Goal: Transaction & Acquisition: Subscribe to service/newsletter

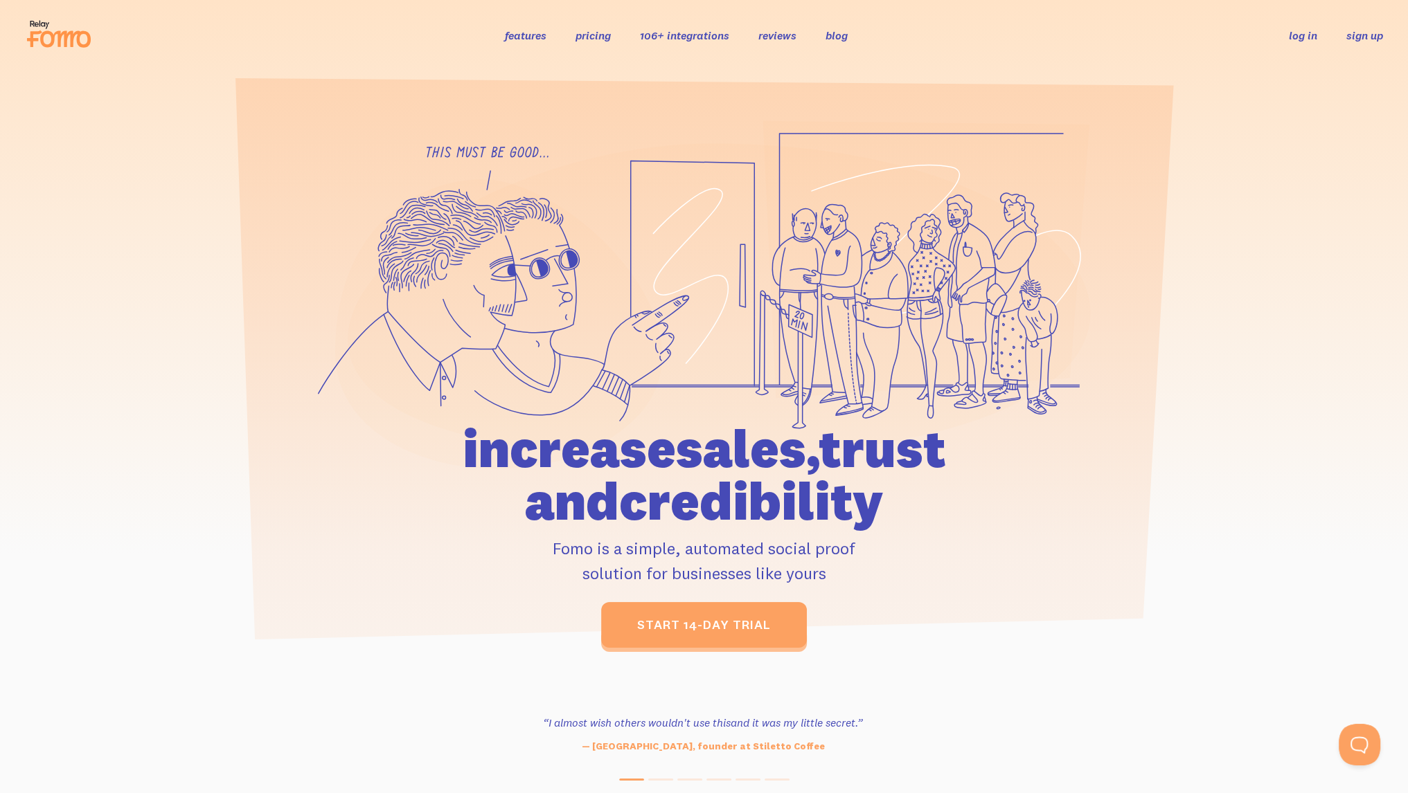
click at [1372, 37] on link "sign up" at bounding box center [1364, 35] width 37 height 15
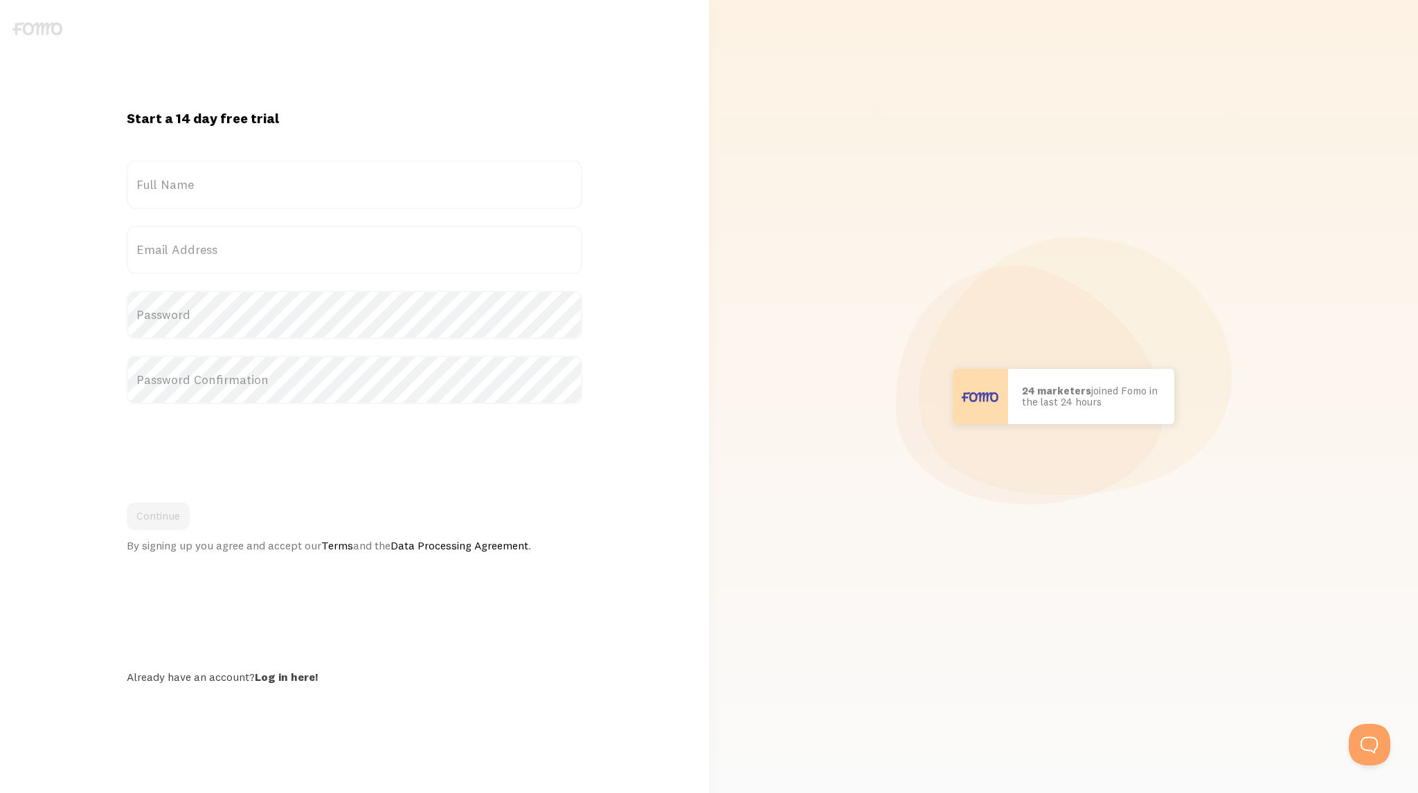
click at [194, 166] on label "Full Name" at bounding box center [355, 185] width 456 height 48
click at [194, 166] on input "Full Name" at bounding box center [355, 185] width 456 height 48
click at [184, 183] on label "Full Name" at bounding box center [355, 185] width 456 height 48
click at [184, 183] on input "Full Name" at bounding box center [355, 185] width 456 height 48
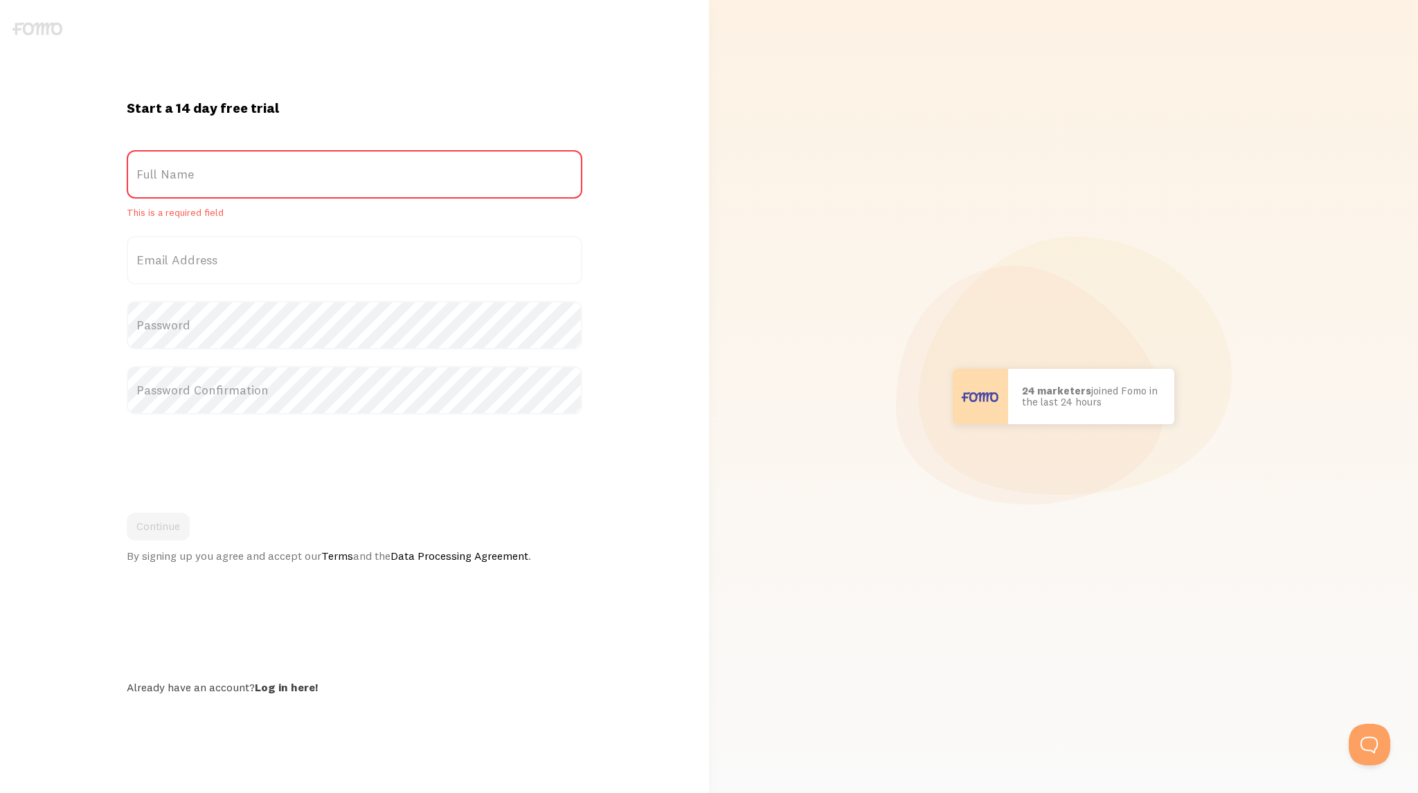
click at [506, 87] on div "Start a 14 day free trial {{ count }} people signed up [DATE]! Title Full Name …" at bounding box center [354, 396] width 692 height 697
click at [388, 172] on label "Full Name" at bounding box center [355, 174] width 456 height 48
click at [388, 172] on input "Full Name" at bounding box center [355, 174] width 456 height 48
click at [159, 164] on label "Full Name" at bounding box center [355, 174] width 456 height 48
click at [159, 164] on input "Full Name" at bounding box center [355, 174] width 456 height 48
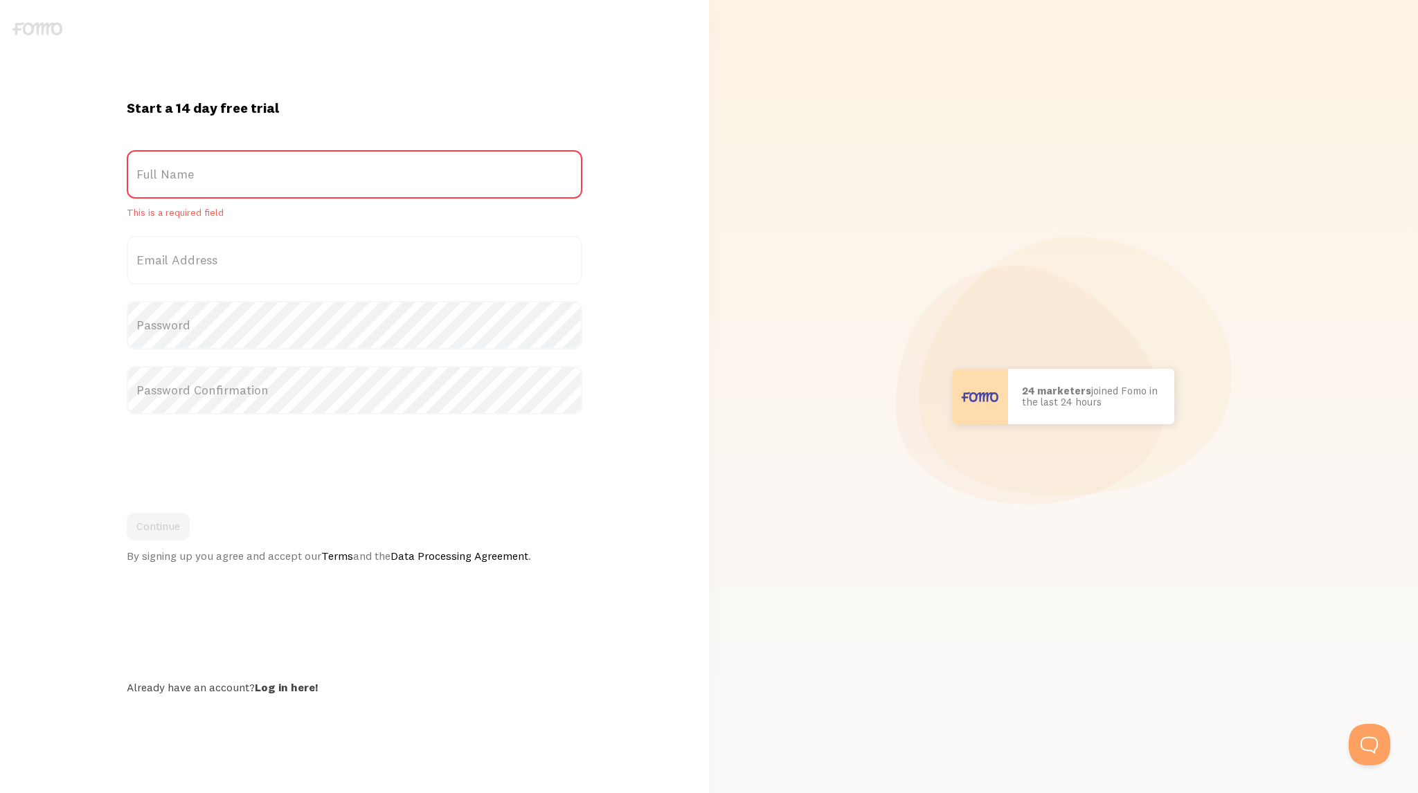
click at [160, 160] on label "Full Name" at bounding box center [355, 174] width 456 height 48
click at [160, 160] on input "Full Name" at bounding box center [355, 174] width 456 height 48
click at [0, 793] on com-1password-button at bounding box center [0, 793] width 0 height 0
click at [338, 177] on label "Full Name" at bounding box center [355, 174] width 456 height 48
click at [338, 177] on input "Full Name" at bounding box center [355, 174] width 456 height 48
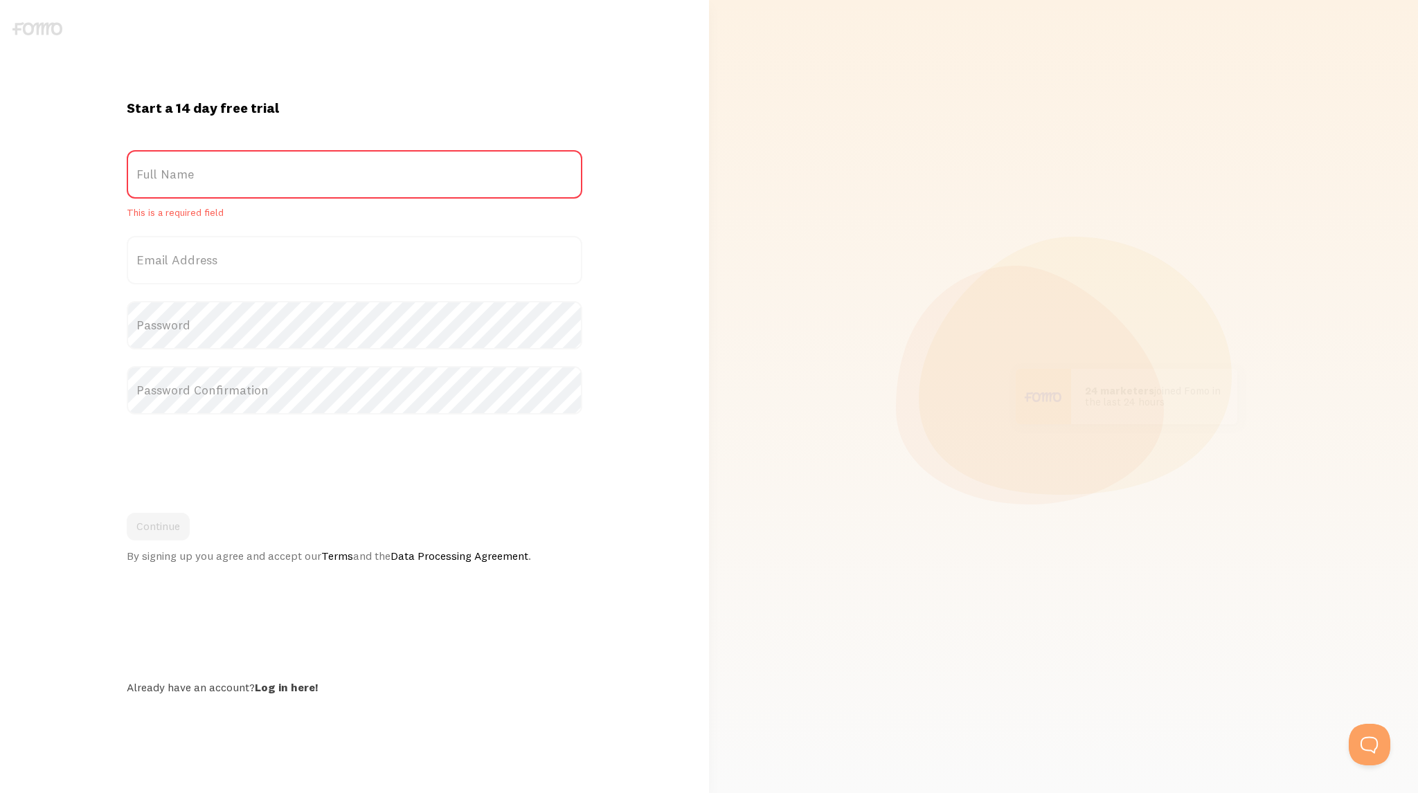
click at [564, 174] on label "Full Name" at bounding box center [355, 174] width 456 height 48
click at [564, 174] on input "Full Name" at bounding box center [355, 174] width 456 height 48
click at [0, 793] on com-1password-button at bounding box center [0, 793] width 0 height 0
type input "[PERSON_NAME]"
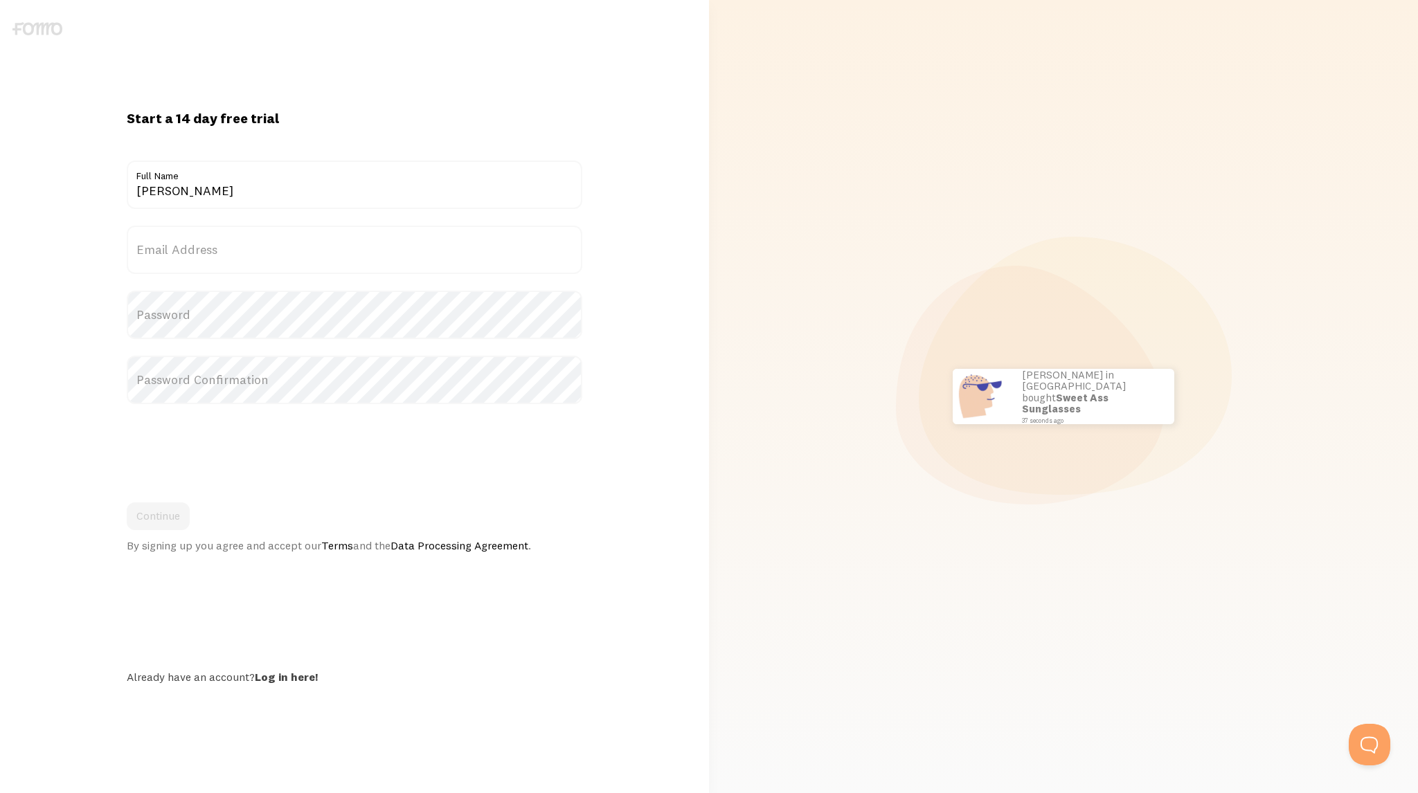
click at [199, 255] on label "Email Address" at bounding box center [355, 250] width 456 height 48
click at [199, 255] on input "Email Address" at bounding box center [355, 250] width 456 height 48
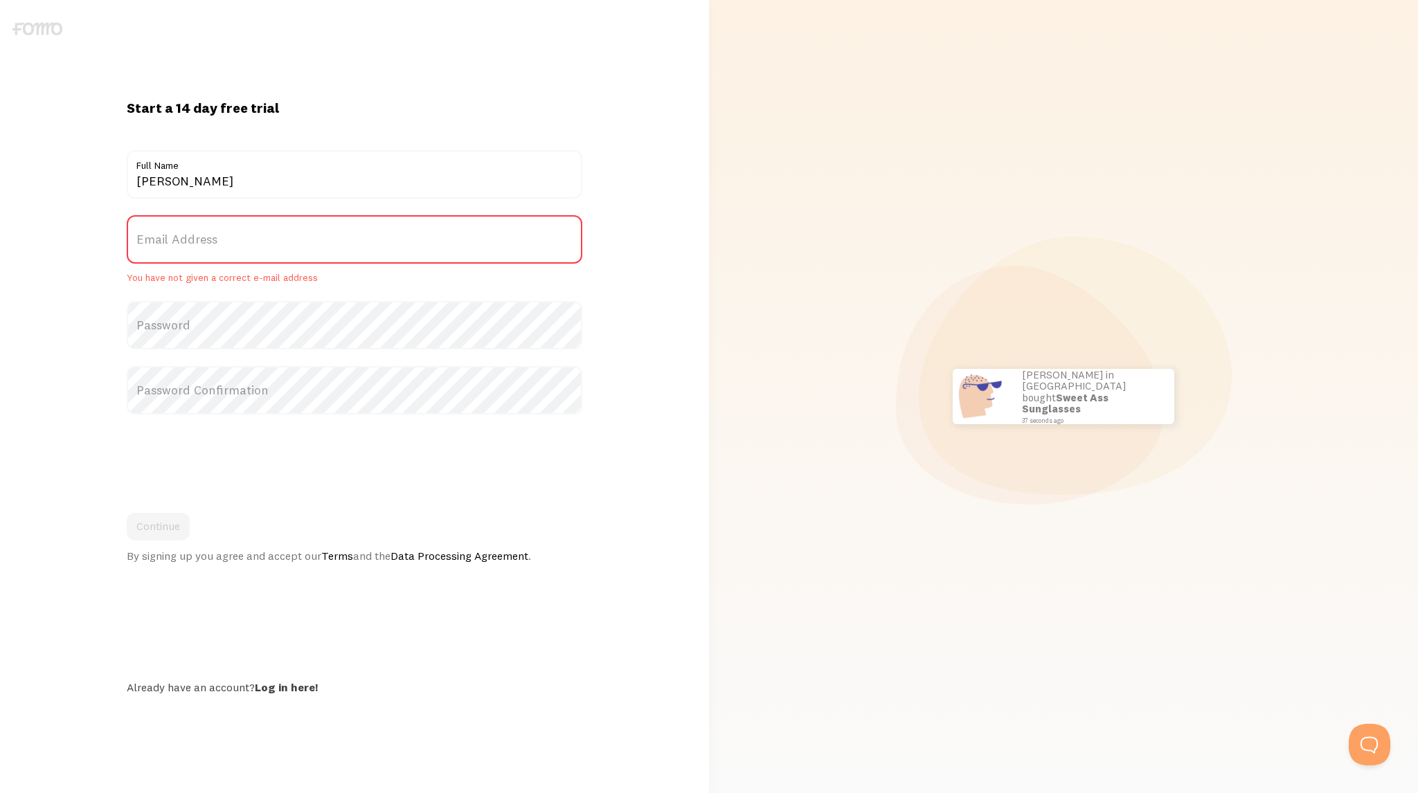
click at [206, 242] on label "Email Address" at bounding box center [355, 239] width 456 height 48
click at [206, 242] on input "Email Address" at bounding box center [355, 239] width 456 height 48
click at [462, 261] on label "Email Address" at bounding box center [355, 239] width 456 height 48
click at [462, 261] on input "Email Address" at bounding box center [355, 239] width 456 height 48
click at [385, 231] on label "Email Address" at bounding box center [355, 239] width 456 height 48
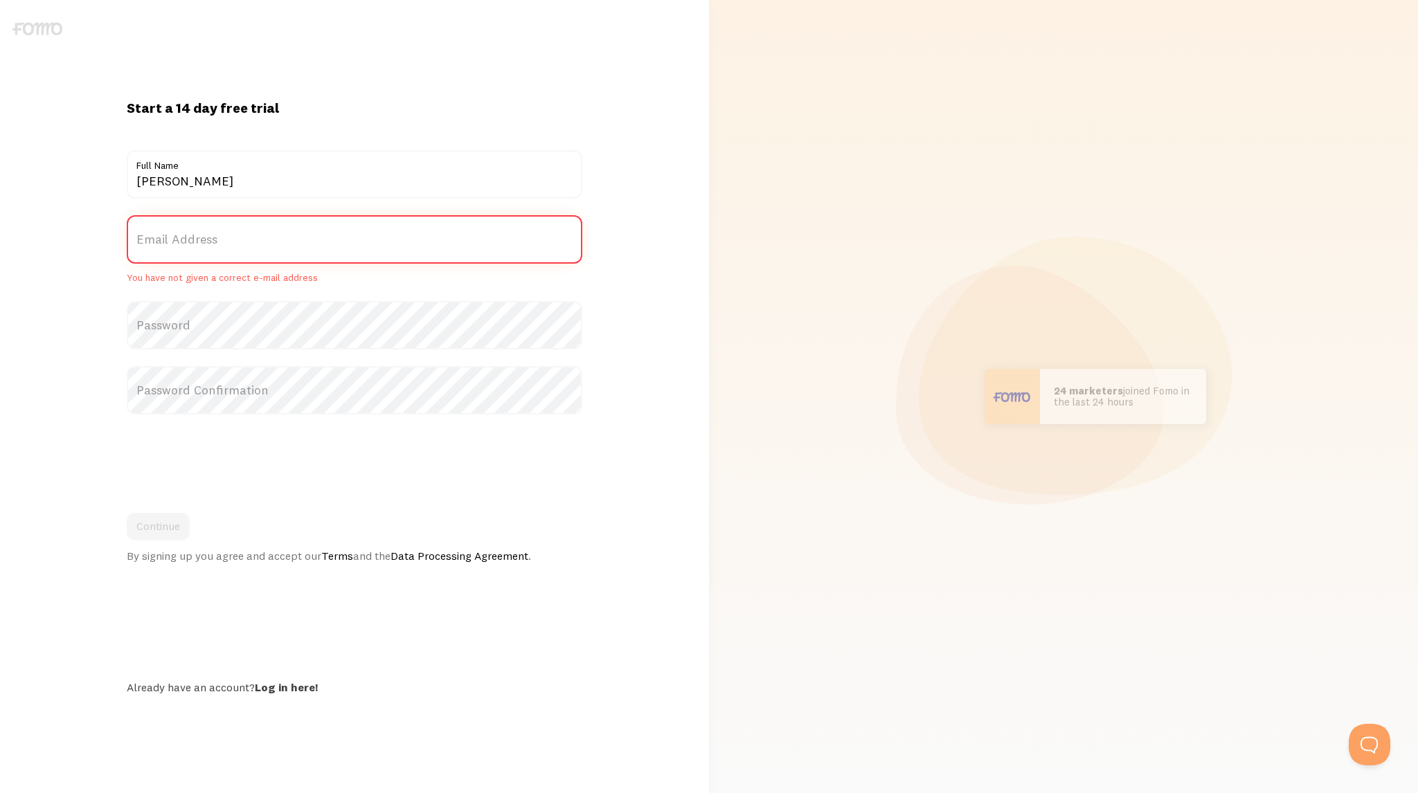
click at [385, 231] on input "Email Address" at bounding box center [355, 239] width 456 height 48
click at [363, 252] on label "Email Address" at bounding box center [355, 239] width 456 height 48
click at [363, 252] on input "Email Address" at bounding box center [355, 239] width 456 height 48
click at [374, 233] on label "Email Address" at bounding box center [355, 239] width 456 height 48
click at [374, 233] on input "Email Address" at bounding box center [355, 239] width 456 height 48
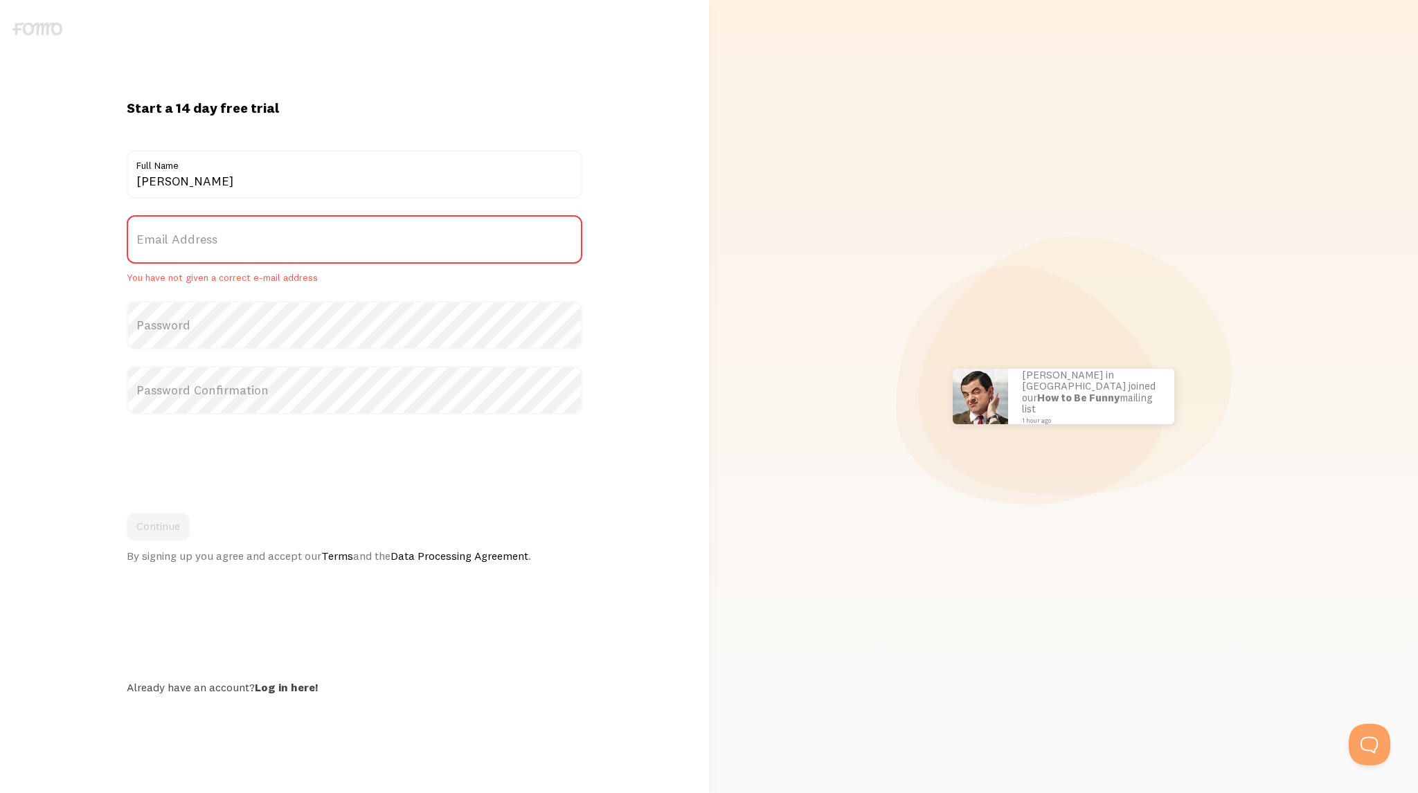
click at [407, 247] on label "Email Address" at bounding box center [355, 239] width 456 height 48
click at [407, 247] on input "Email Address" at bounding box center [355, 239] width 456 height 48
click at [407, 236] on label "Email Address" at bounding box center [355, 239] width 456 height 48
click at [407, 236] on input "Email Address" at bounding box center [355, 239] width 456 height 48
click at [285, 255] on label "Email Address" at bounding box center [355, 239] width 456 height 48
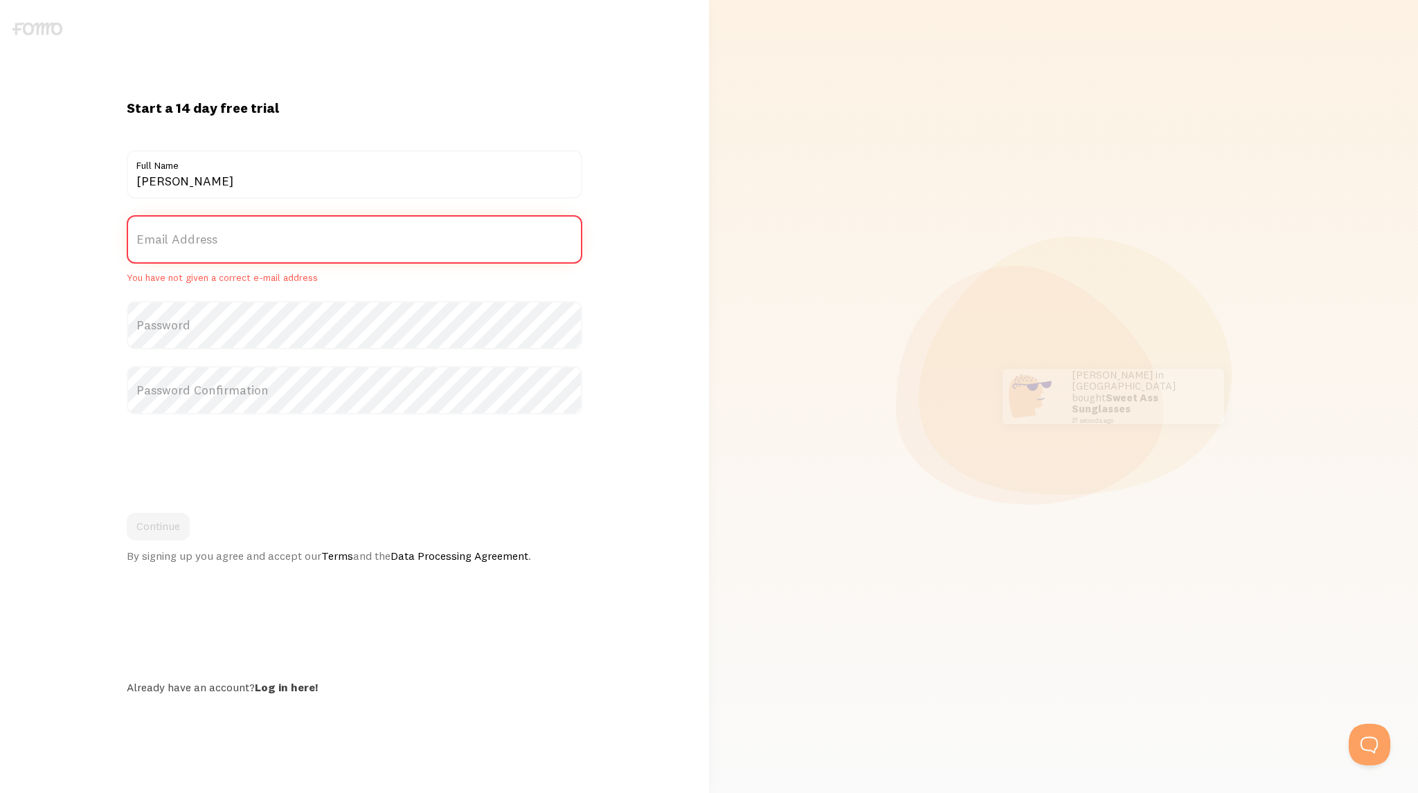
click at [285, 255] on input "Email Address" at bounding box center [355, 239] width 456 height 48
click at [289, 247] on label "Email Address" at bounding box center [355, 239] width 456 height 48
click at [289, 247] on input "Email Address" at bounding box center [355, 239] width 456 height 48
click at [295, 236] on label "Email Address" at bounding box center [355, 239] width 456 height 48
click at [295, 236] on input "Email Address" at bounding box center [355, 239] width 456 height 48
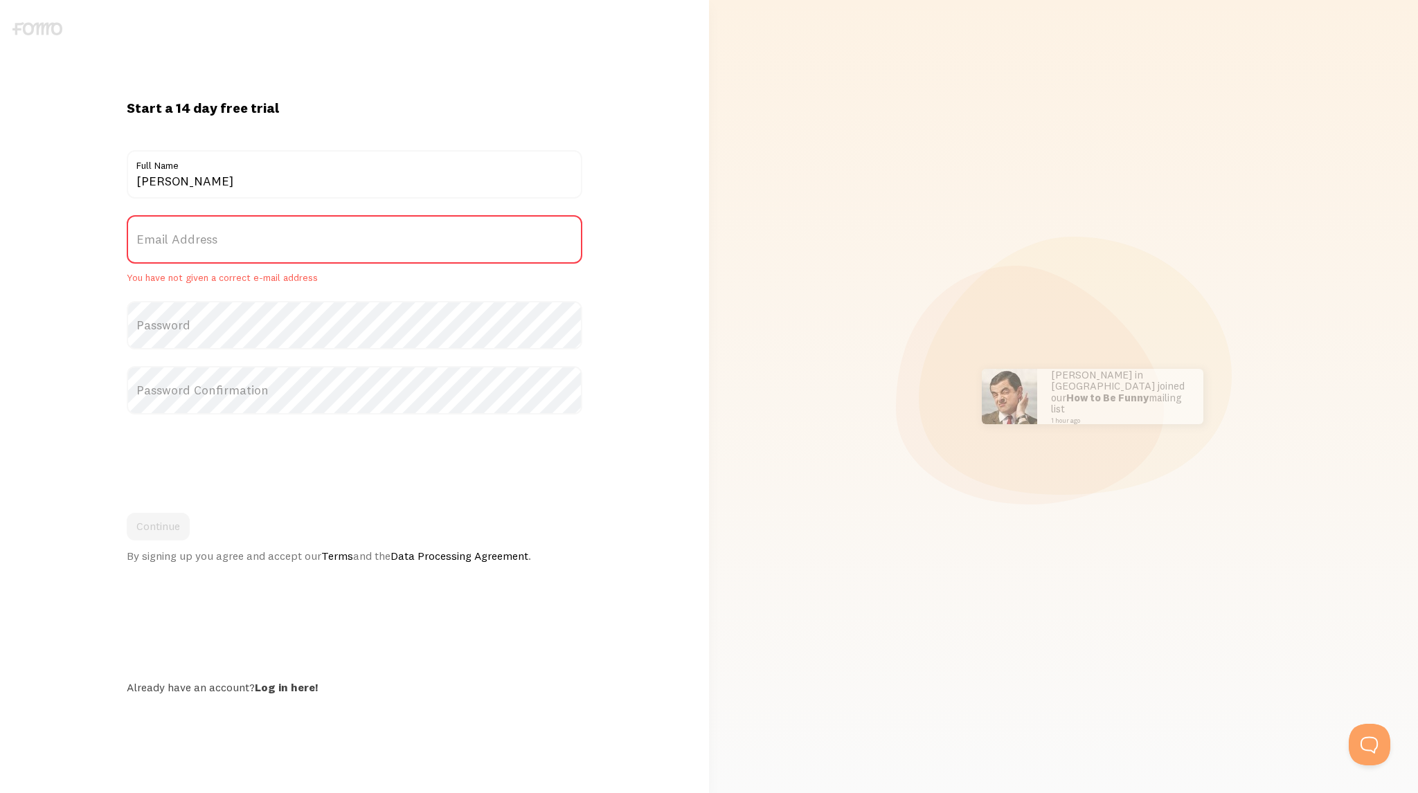
click at [934, 141] on div "[PERSON_NAME] in [GEOGRAPHIC_DATA] bought Sweet Ass Sunglasses 37 seconds ago […" at bounding box center [1063, 396] width 692 height 793
click at [367, 237] on label "Email Address" at bounding box center [355, 239] width 456 height 48
click at [367, 237] on input "Email Address" at bounding box center [355, 239] width 456 height 48
drag, startPoint x: 314, startPoint y: 247, endPoint x: 447, endPoint y: 228, distance: 133.7
click at [319, 245] on label "Email Address" at bounding box center [355, 239] width 456 height 48
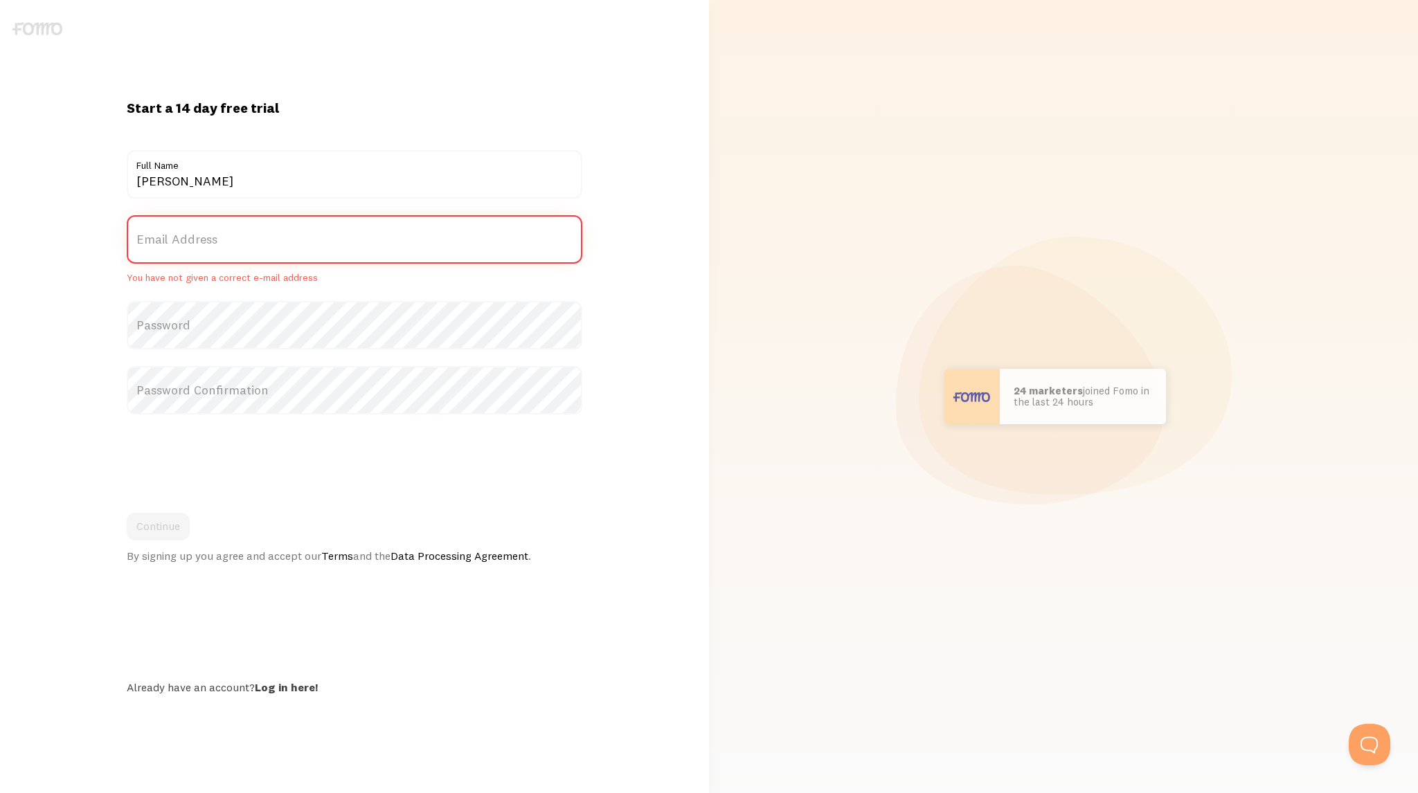
click at [319, 245] on input "Email Address" at bounding box center [355, 239] width 456 height 48
click at [0, 793] on com-1password-button at bounding box center [0, 793] width 0 height 0
click at [338, 240] on label "Email Address" at bounding box center [355, 239] width 456 height 48
click at [338, 240] on input "Email Address" at bounding box center [355, 239] width 456 height 48
click at [341, 245] on label "Email Address" at bounding box center [355, 239] width 456 height 48
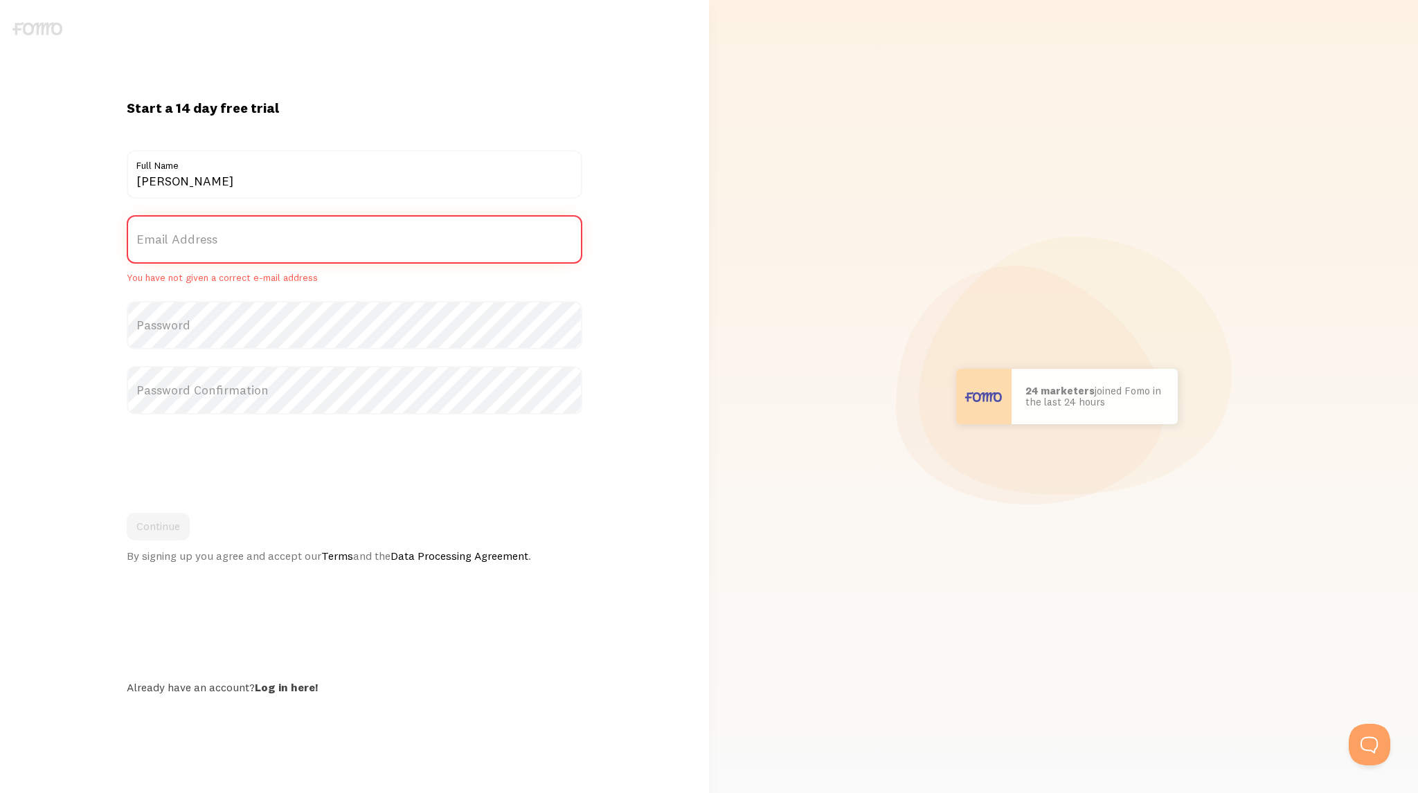
click at [341, 245] on input "Email Address" at bounding box center [355, 239] width 456 height 48
click at [0, 793] on com-1password-button at bounding box center [0, 793] width 0 height 0
click at [584, 237] on div "Start a 14 day free trial {{ count }} people signed up [DATE]! Title [PERSON_NA…" at bounding box center [354, 396] width 473 height 595
click at [557, 239] on label "Email Address" at bounding box center [355, 239] width 456 height 48
click at [557, 239] on input "Email Address" at bounding box center [355, 239] width 456 height 48
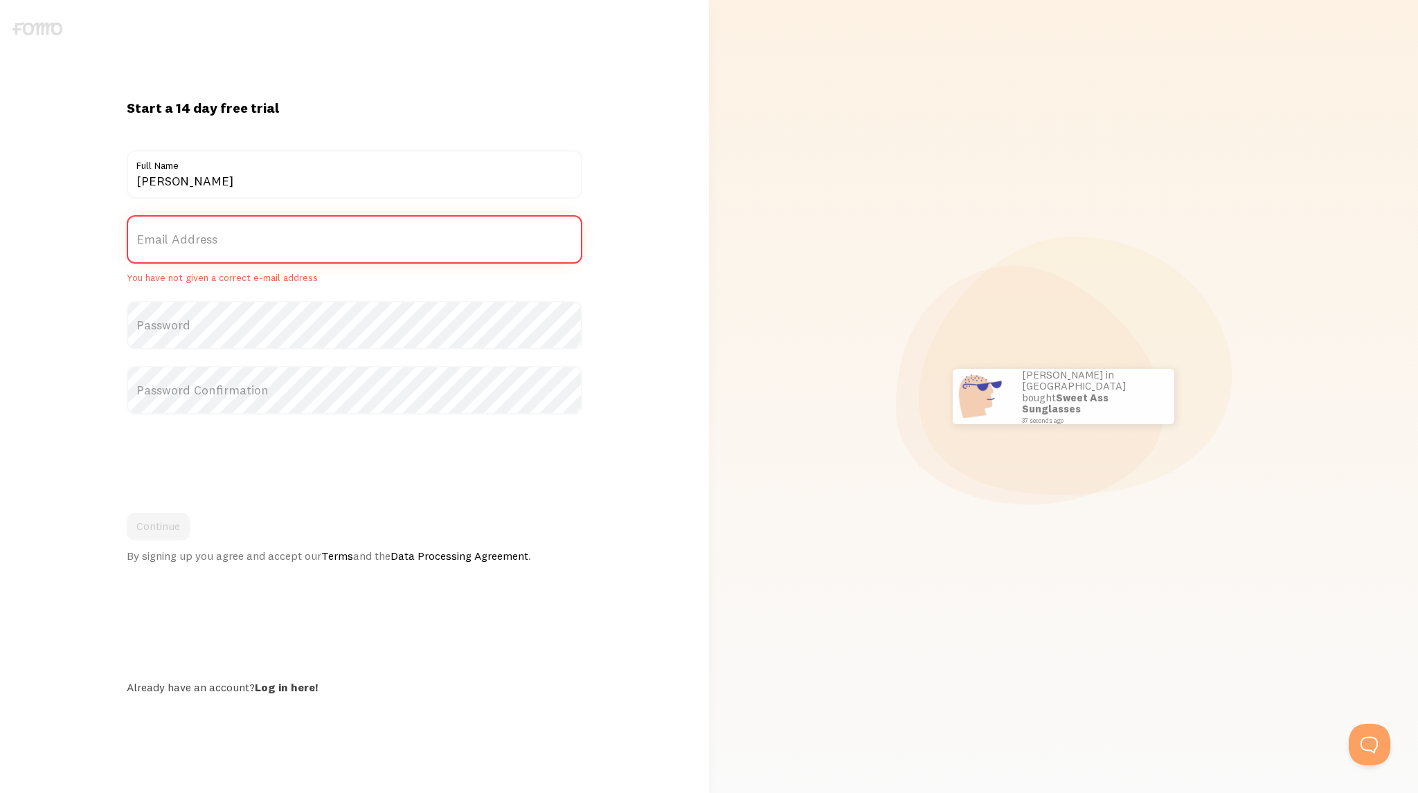
click at [0, 793] on com-1password-button at bounding box center [0, 793] width 0 height 0
click at [406, 242] on label "Email Address" at bounding box center [355, 239] width 456 height 48
click at [406, 242] on input "Email Address" at bounding box center [355, 239] width 456 height 48
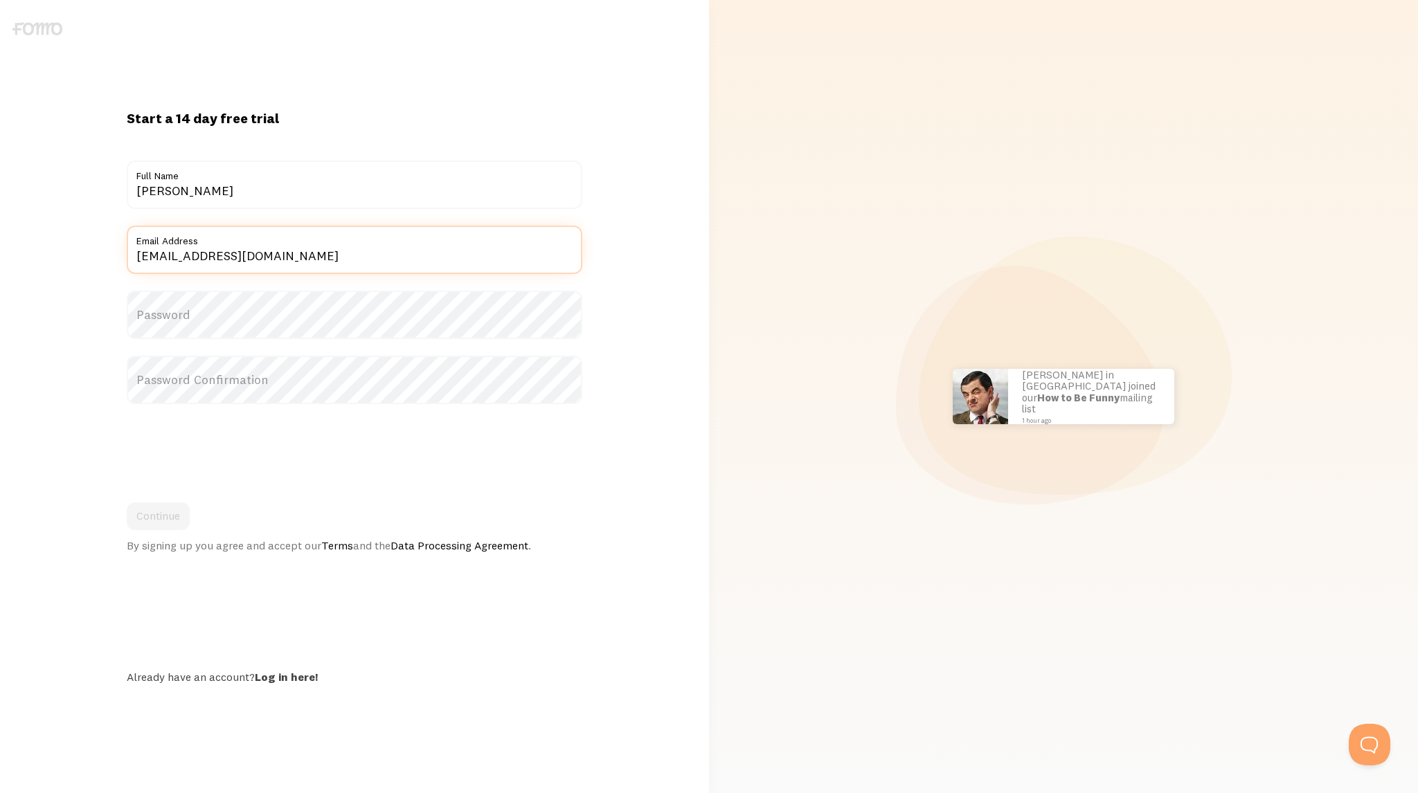
type input "[EMAIL_ADDRESS][DOMAIN_NAME]"
click at [485, 79] on div "Start a 14 day free trial {{ count }} people signed up [DATE]! Title [PERSON_NA…" at bounding box center [354, 396] width 692 height 677
drag, startPoint x: 395, startPoint y: 253, endPoint x: 0, endPoint y: 255, distance: 395.4
click at [0, 255] on div "Start a 14 day free trial {{ count }} people signed up [DATE]! Title [PERSON_NA…" at bounding box center [354, 396] width 709 height 793
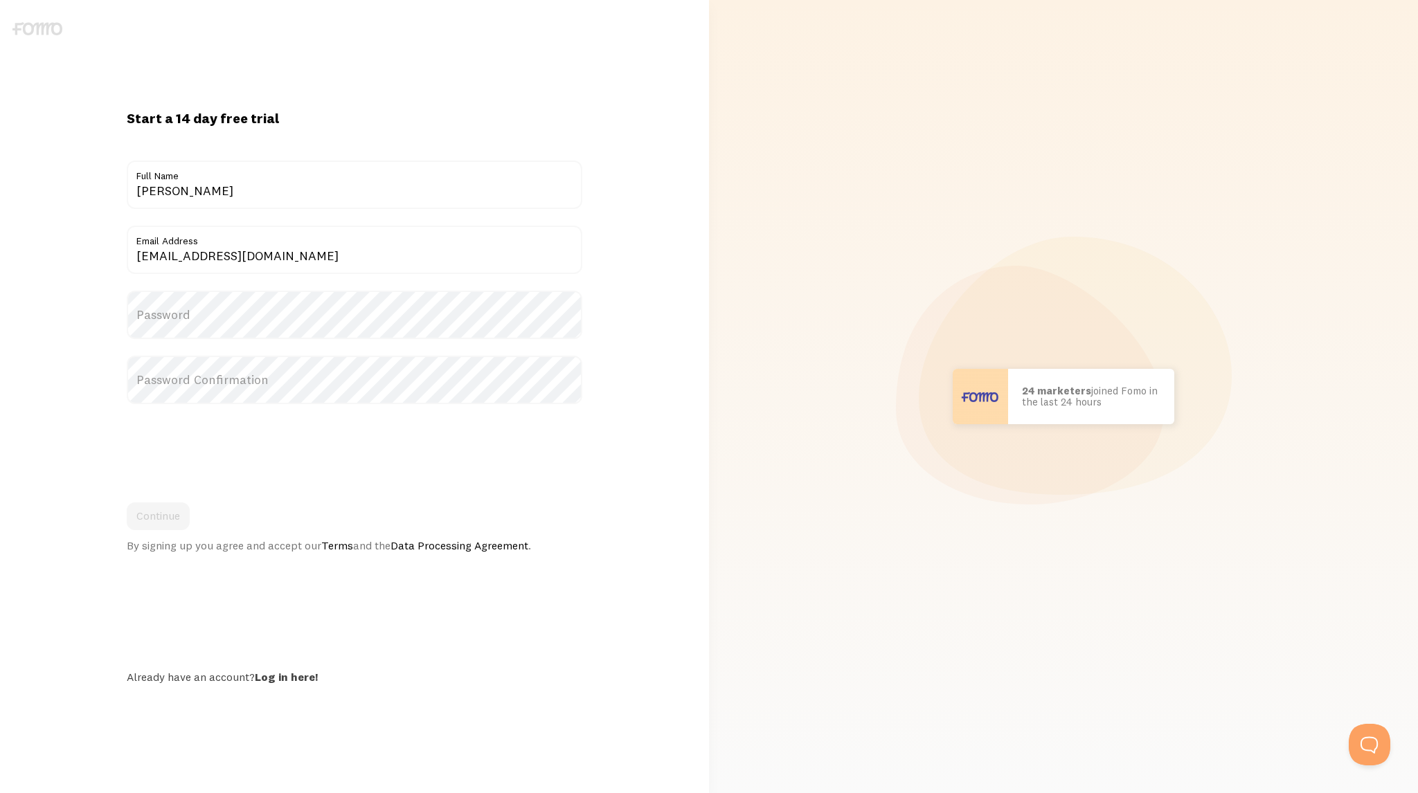
click at [395, 330] on label "Password" at bounding box center [355, 315] width 456 height 48
click at [396, 327] on label "Password" at bounding box center [355, 315] width 456 height 48
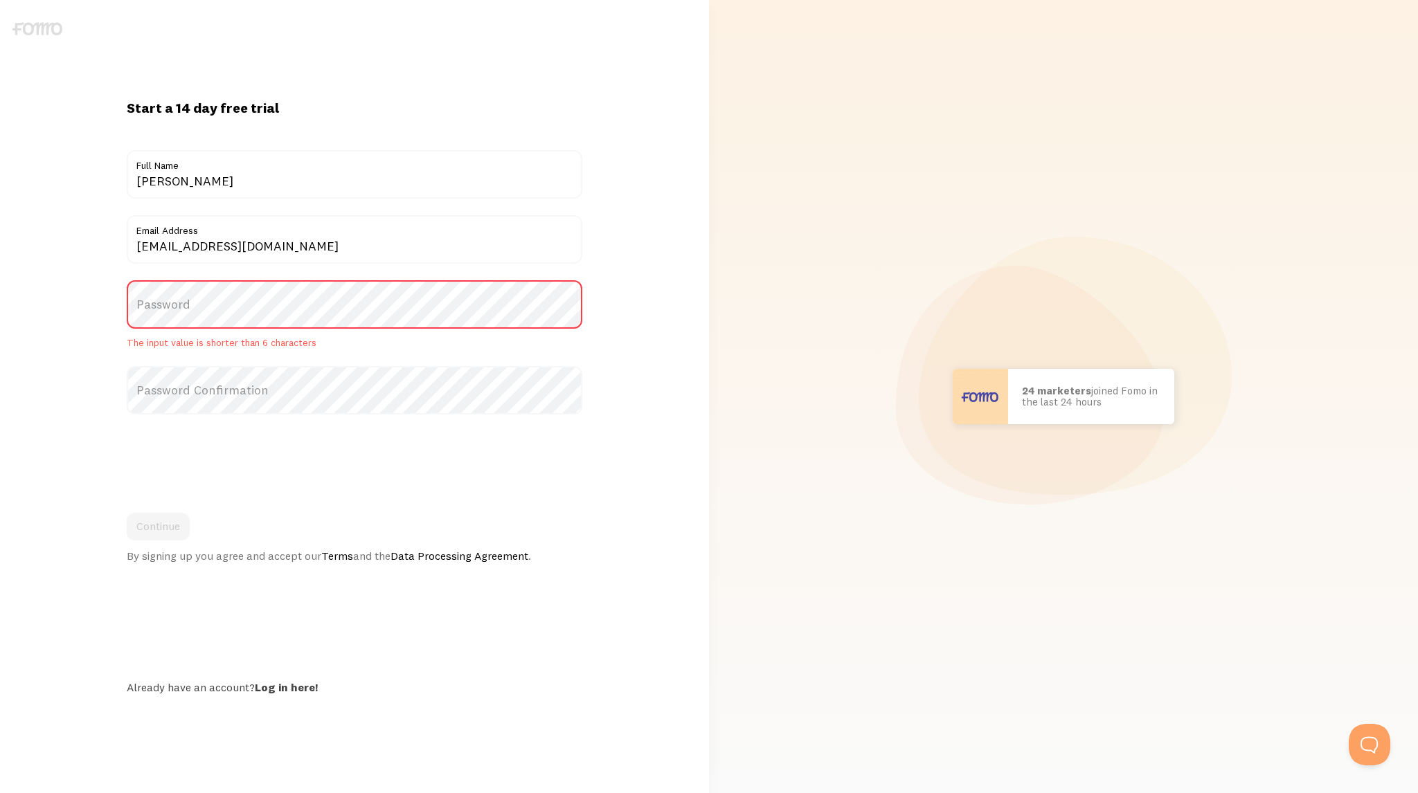
click at [400, 314] on label "Password" at bounding box center [355, 304] width 456 height 48
click at [408, 297] on label "Password" at bounding box center [355, 304] width 456 height 48
click at [967, 189] on div "[PERSON_NAME] in [GEOGRAPHIC_DATA] bought Sweet Ass Sunglasses 37 seconds ago […" at bounding box center [1063, 396] width 692 height 793
click at [197, 319] on label "Password" at bounding box center [355, 304] width 456 height 48
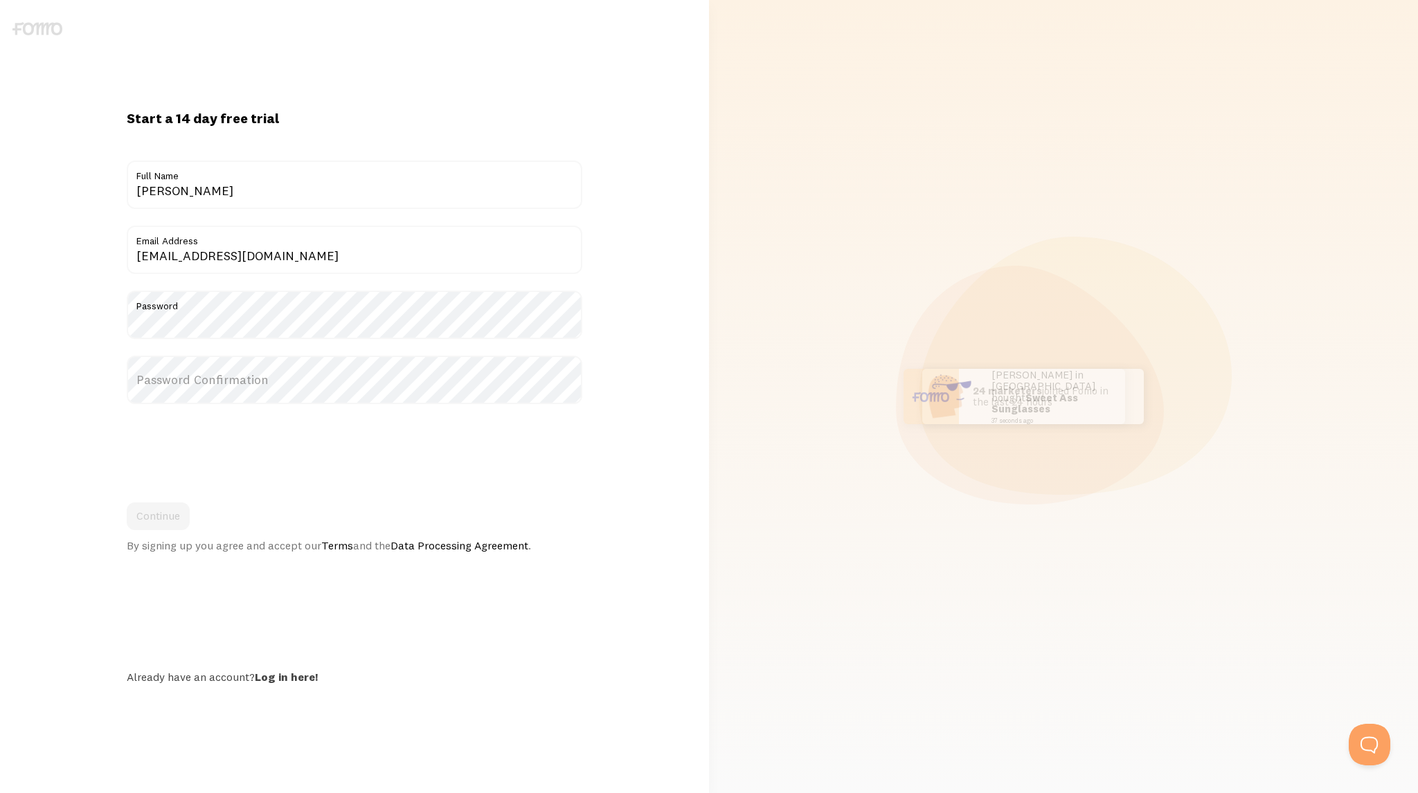
click at [94, 272] on div "Start a 14 day free trial {{ count }} people signed up [DATE]! Title [PERSON_NA…" at bounding box center [354, 396] width 709 height 575
click at [89, 318] on div "Start a 14 day free trial {{ count }} people signed up [DATE]! Title [PERSON_NA…" at bounding box center [354, 396] width 709 height 575
click at [215, 379] on label "Password Confirmation" at bounding box center [355, 380] width 456 height 48
click at [113, 366] on div "Start a 14 day free trial {{ count }} people signed up [DATE]! Title [PERSON_NA…" at bounding box center [354, 396] width 709 height 575
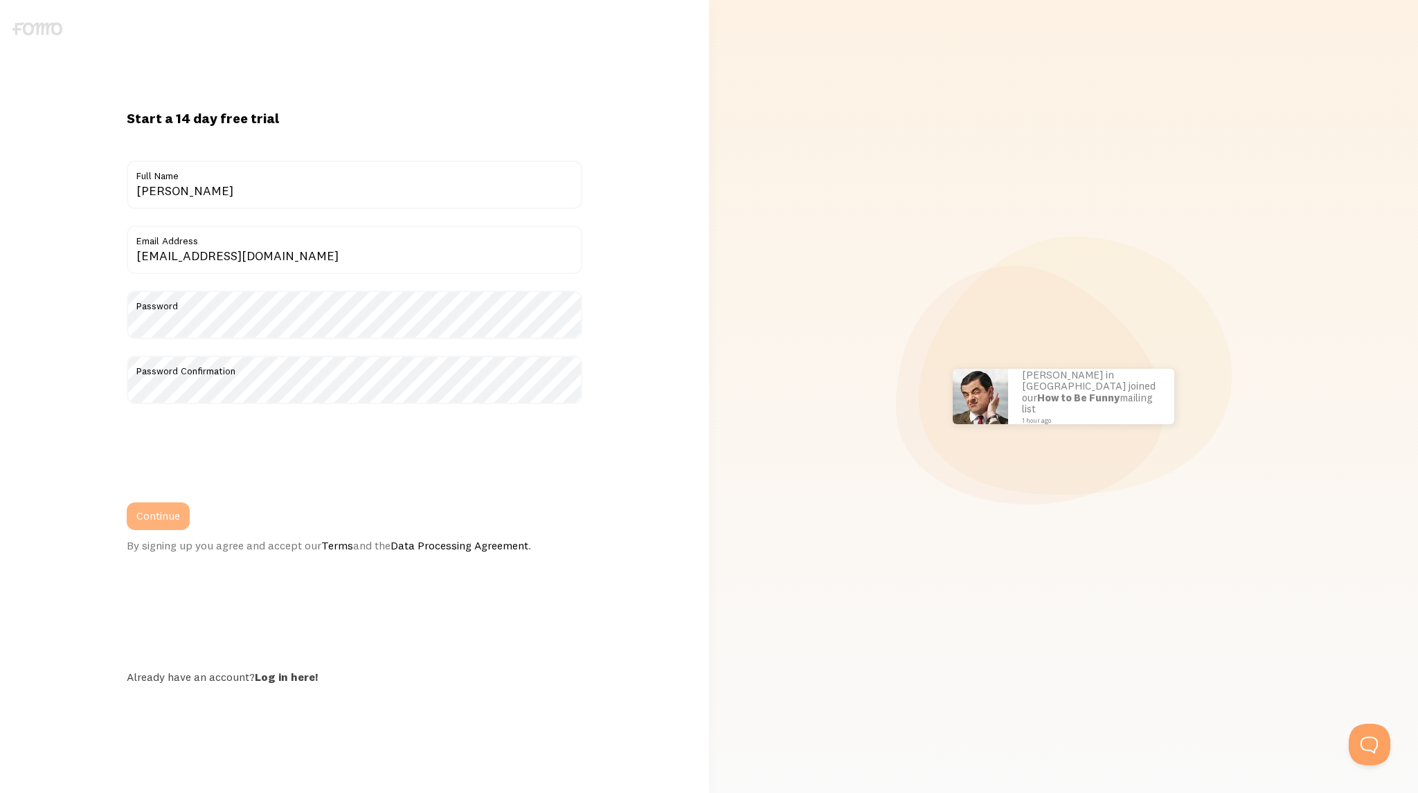
click at [173, 524] on button "Continue" at bounding box center [158, 517] width 63 height 28
